Goal: Task Accomplishment & Management: Manage account settings

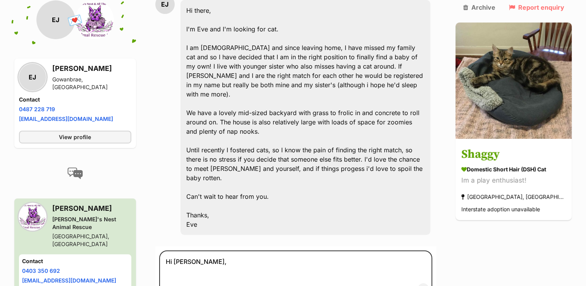
scroll to position [297, 0]
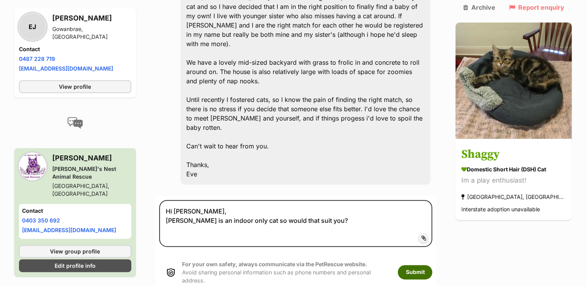
type textarea "Hi Eve, Shaggy is an indoor only cat so would that suit you?"
click at [423, 265] on button "Submit" at bounding box center [415, 272] width 34 height 14
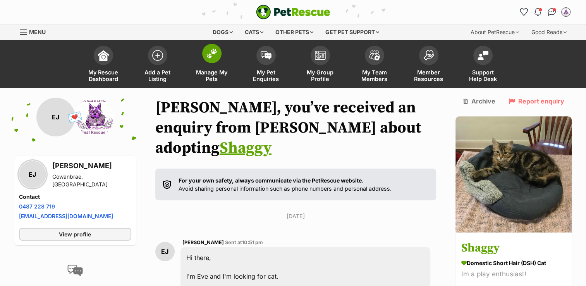
click at [207, 76] on span "Manage My Pets" at bounding box center [211, 75] width 35 height 13
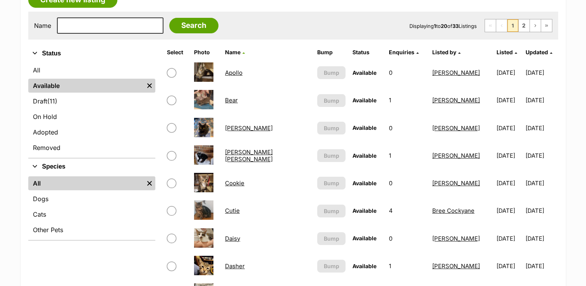
scroll to position [129, 0]
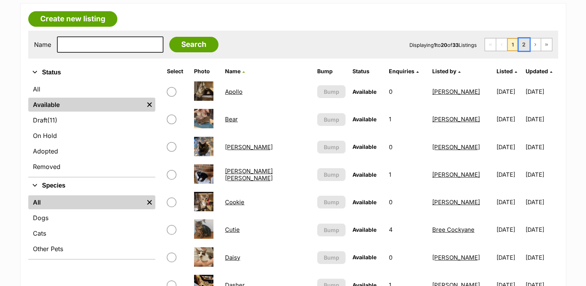
click at [525, 45] on link "2" at bounding box center [523, 44] width 11 height 12
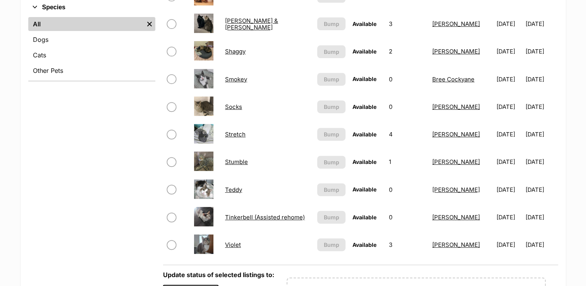
scroll to position [308, 0]
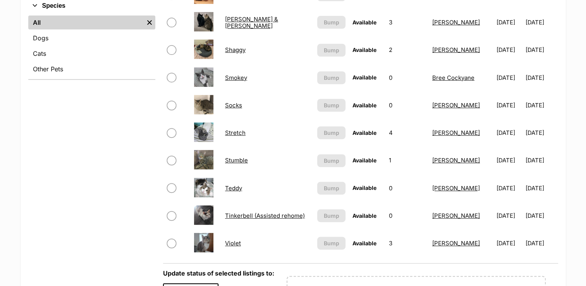
click at [229, 243] on link "Violet" at bounding box center [233, 242] width 16 height 7
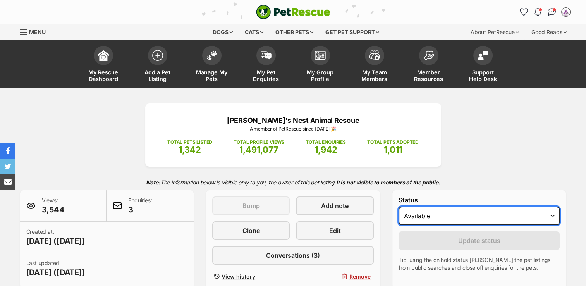
click at [417, 217] on select "Draft - not available as listing has enquires Available On hold Adopted" at bounding box center [478, 215] width 161 height 19
select select "on_hold"
click at [398, 206] on select "Draft - not available as listing has enquires Available On hold Adopted" at bounding box center [478, 215] width 161 height 19
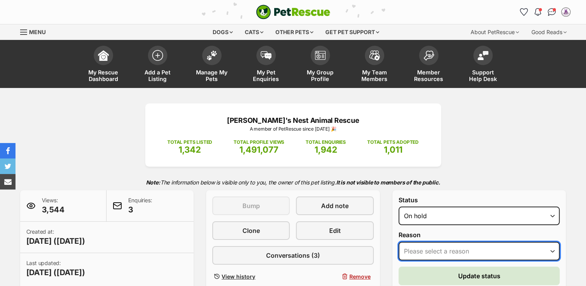
click at [415, 250] on select "Please select a reason Medical reasons Reviewing applications Adoption pending …" at bounding box center [478, 251] width 161 height 19
select select "adoption_pending"
click at [398, 242] on select "Please select a reason Medical reasons Reviewing applications Adoption pending …" at bounding box center [478, 251] width 161 height 19
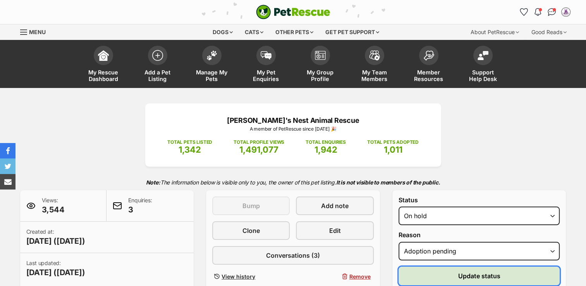
click at [431, 276] on button "Update status" at bounding box center [478, 275] width 161 height 19
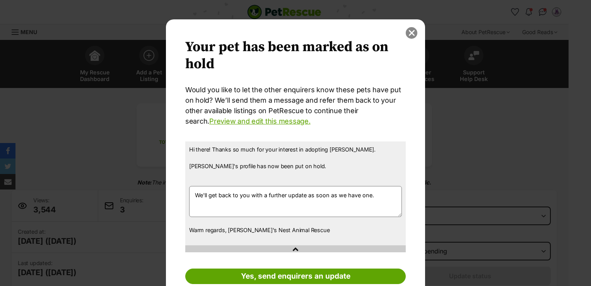
click at [409, 33] on button "close" at bounding box center [412, 33] width 12 height 12
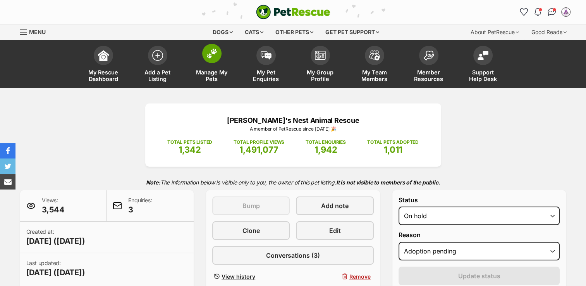
click at [211, 75] on span "Manage My Pets" at bounding box center [211, 75] width 35 height 13
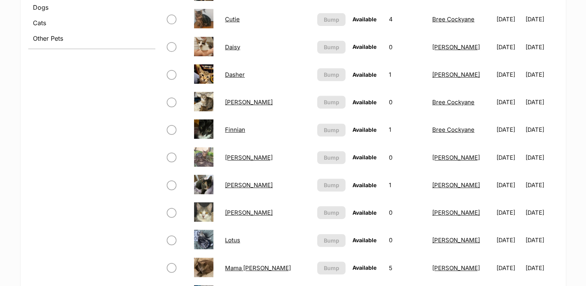
scroll to position [361, 0]
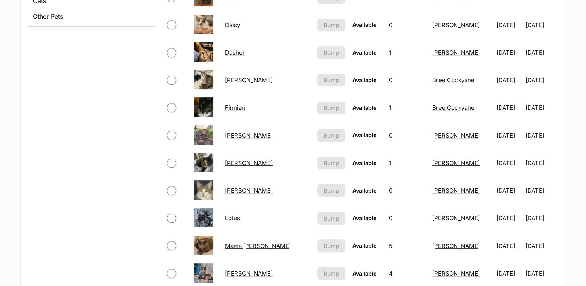
click at [235, 133] on link "[PERSON_NAME]" at bounding box center [249, 135] width 48 height 7
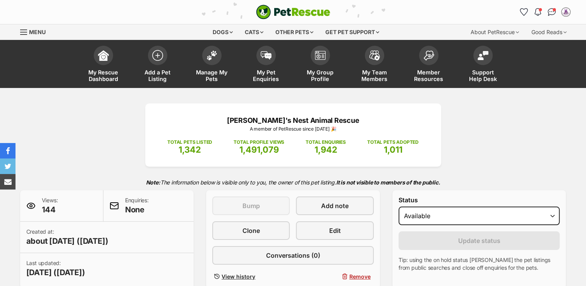
click at [104, 159] on div "[PERSON_NAME]'s Nest Animal Rescue A member of PetRescue since [DATE] 🎉 TOTAL P…" at bounding box center [293, 195] width 569 height 185
click at [23, 31] on div "Menu" at bounding box center [24, 32] width 8 height 6
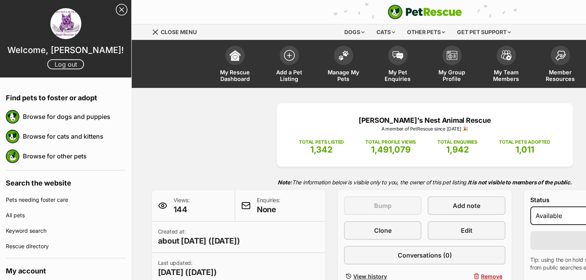
click at [53, 65] on link "Log out" at bounding box center [65, 64] width 37 height 10
